Goal: Navigation & Orientation: Find specific page/section

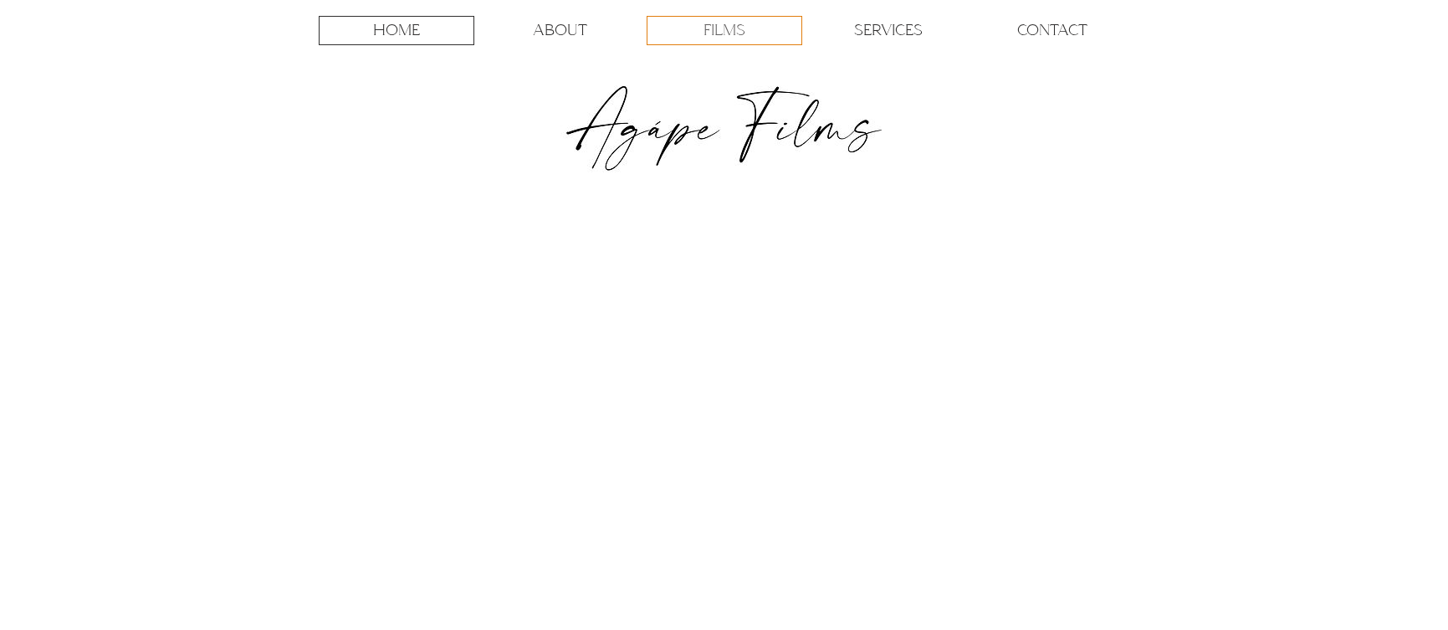
click at [697, 34] on div "FILMS" at bounding box center [724, 31] width 154 height 28
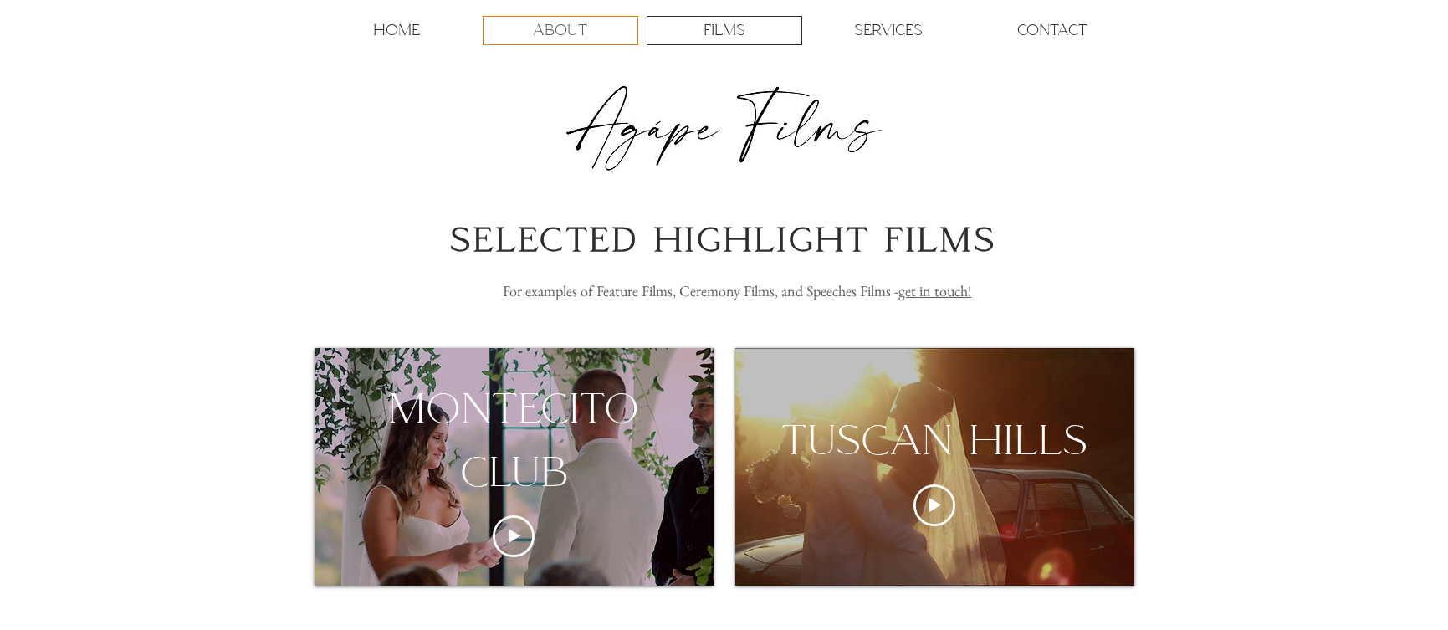
click at [567, 31] on p "ABOUT" at bounding box center [560, 31] width 54 height 28
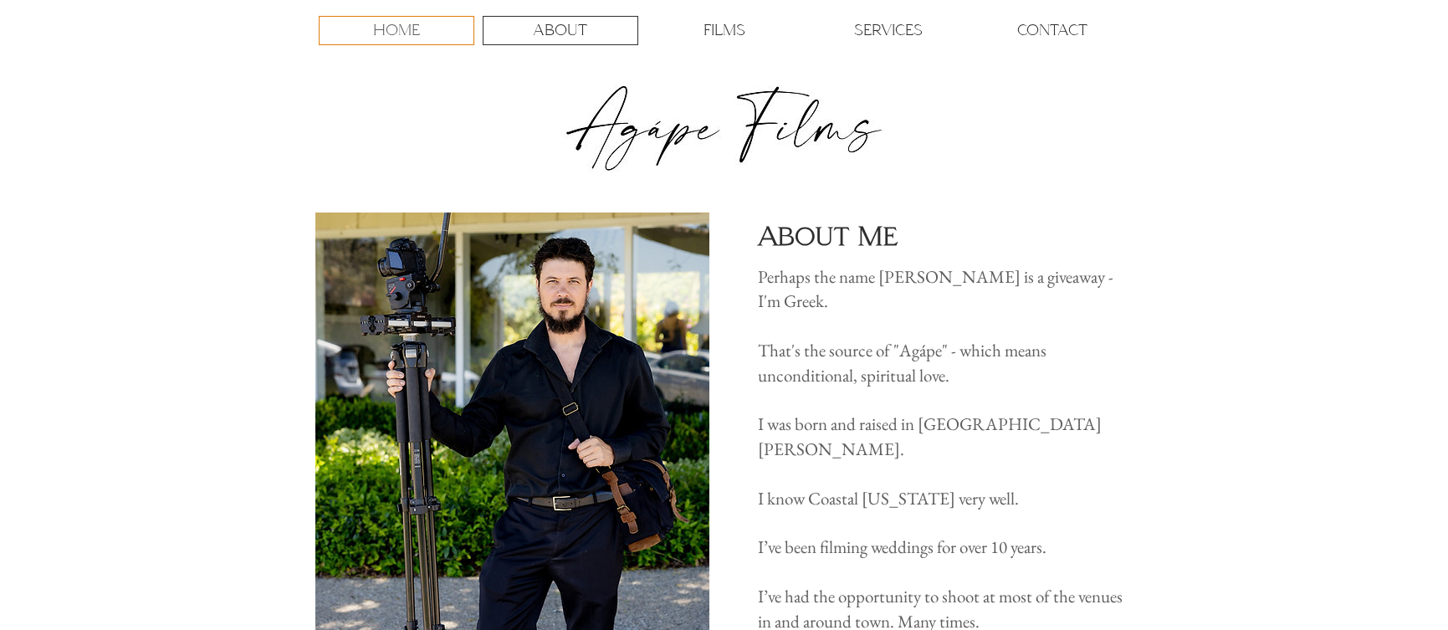
click at [398, 33] on p "HOME" at bounding box center [396, 31] width 47 height 28
